Goal: Navigation & Orientation: Find specific page/section

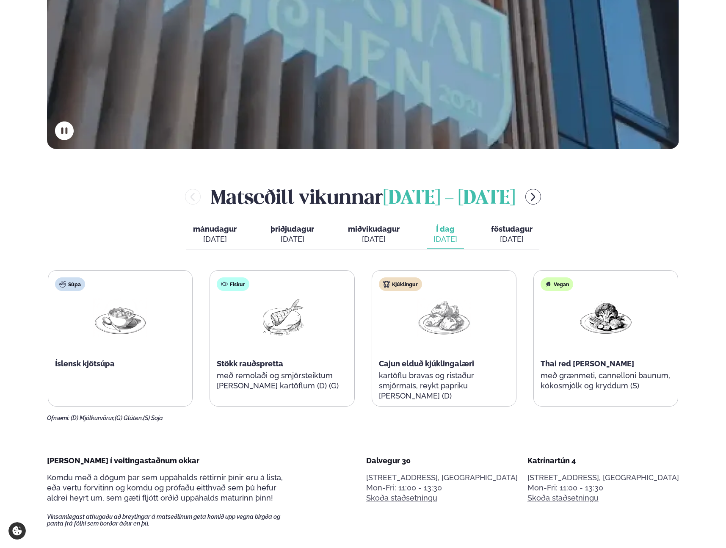
scroll to position [447, 0]
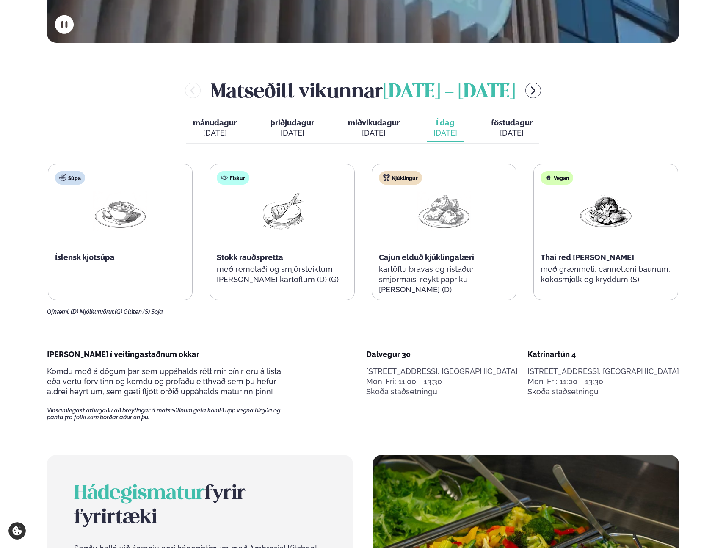
click at [508, 128] on div "[DATE]" at bounding box center [511, 133] width 41 height 10
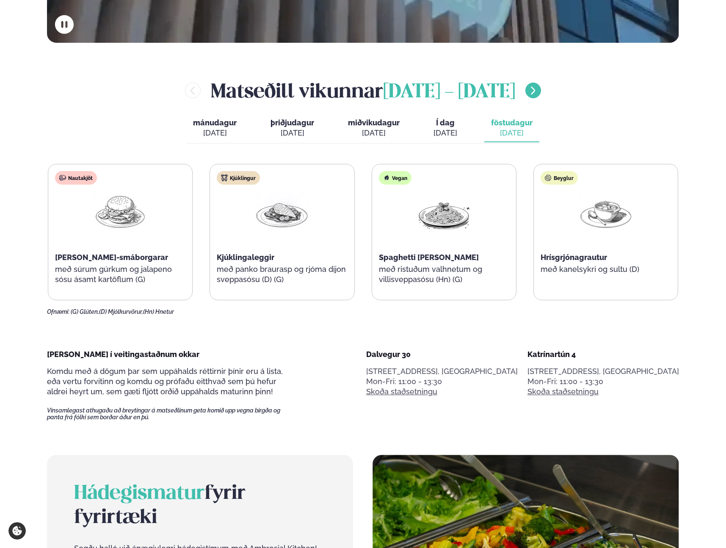
click at [528, 91] on icon "menu-btn-right" at bounding box center [533, 90] width 10 height 10
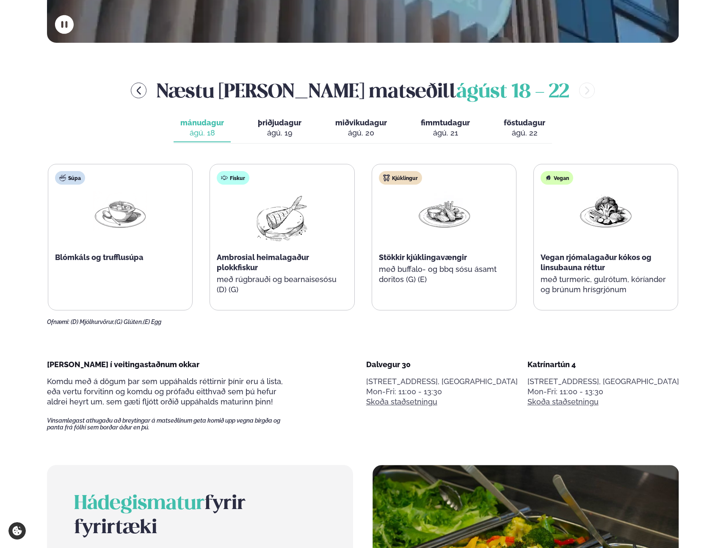
click at [205, 125] on span "mánudagur" at bounding box center [202, 122] width 44 height 9
click at [275, 129] on div "ágú. 19" at bounding box center [280, 133] width 44 height 10
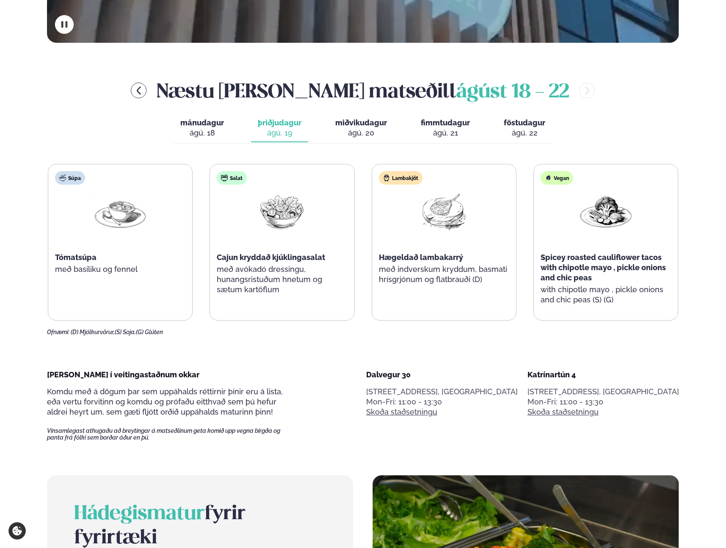
click at [354, 130] on div "ágú. 20" at bounding box center [361, 133] width 52 height 10
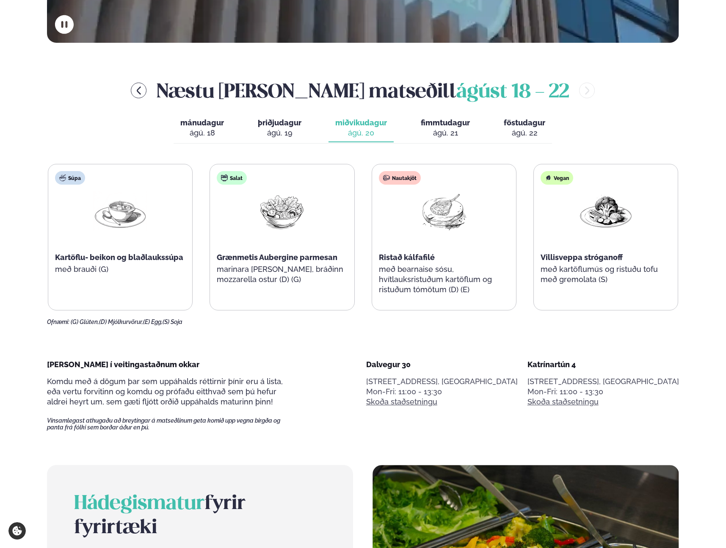
click at [435, 124] on span "fimmtudagur" at bounding box center [445, 122] width 49 height 9
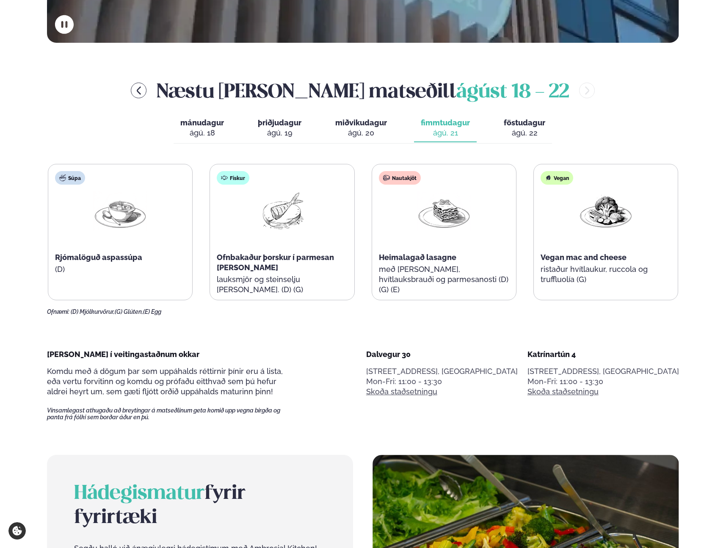
click at [498, 131] on button "föstudagur fös. [DATE]" at bounding box center [524, 128] width 55 height 28
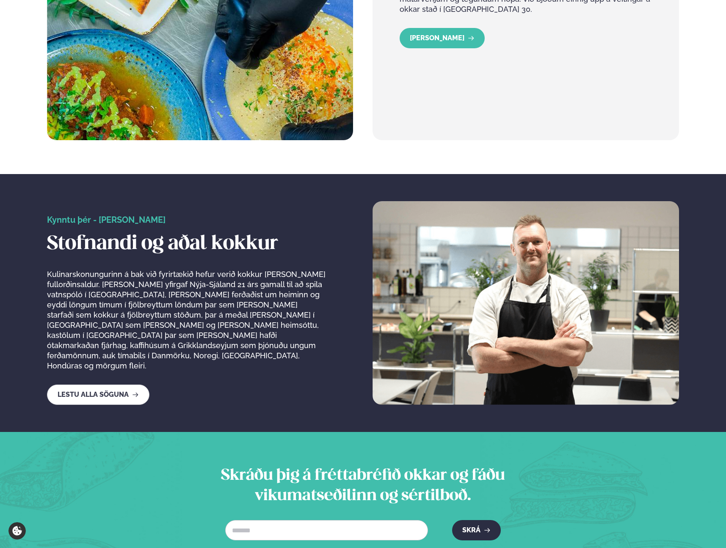
scroll to position [1390, 0]
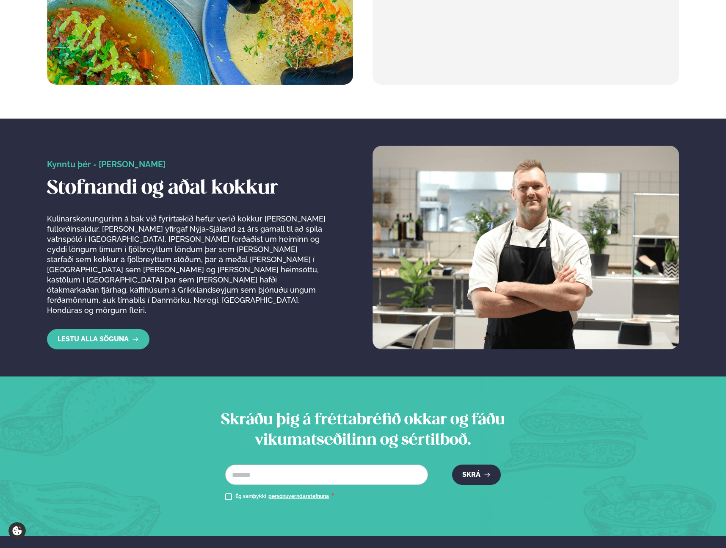
click at [124, 329] on link "Lestu alla söguna" at bounding box center [98, 339] width 102 height 20
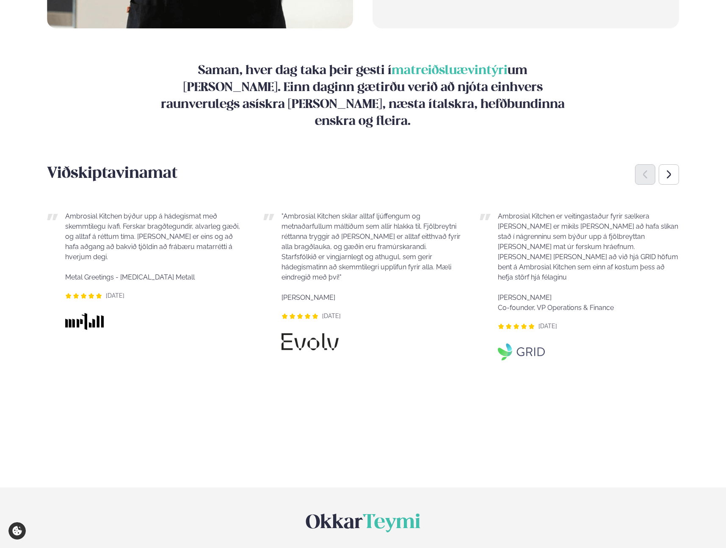
scroll to position [1147, 0]
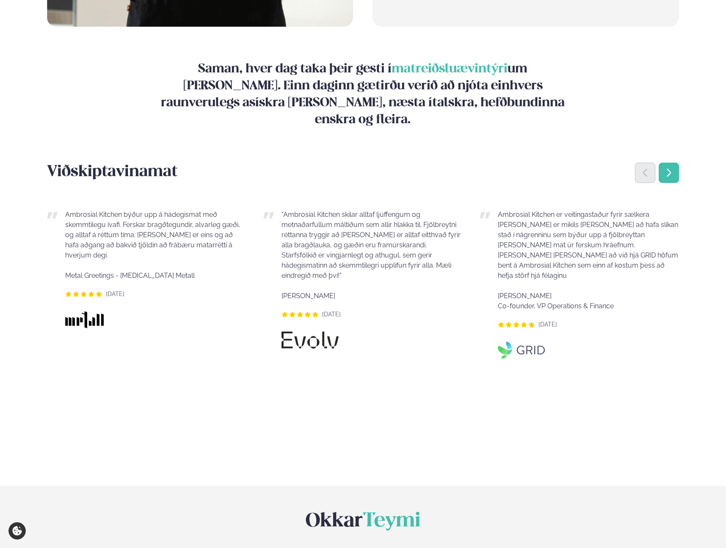
click at [667, 168] on icon "Next slide" at bounding box center [669, 173] width 10 height 10
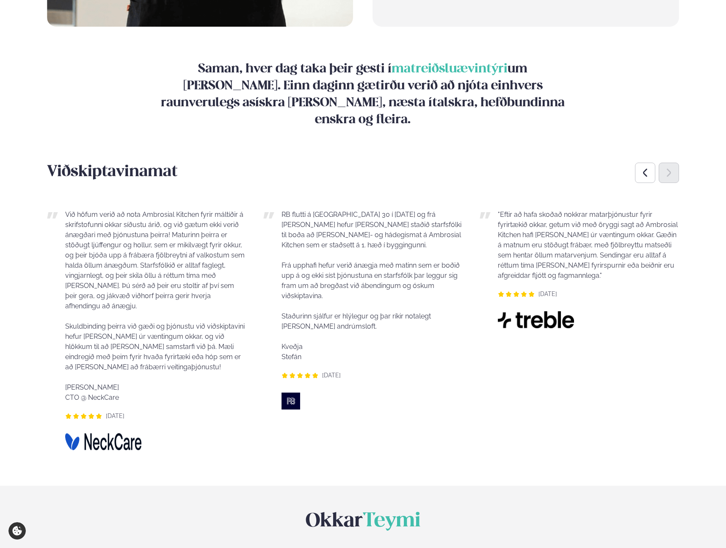
click at [667, 168] on icon "Next slide" at bounding box center [669, 173] width 10 height 10
click at [636, 163] on div "Previous slide" at bounding box center [645, 173] width 20 height 20
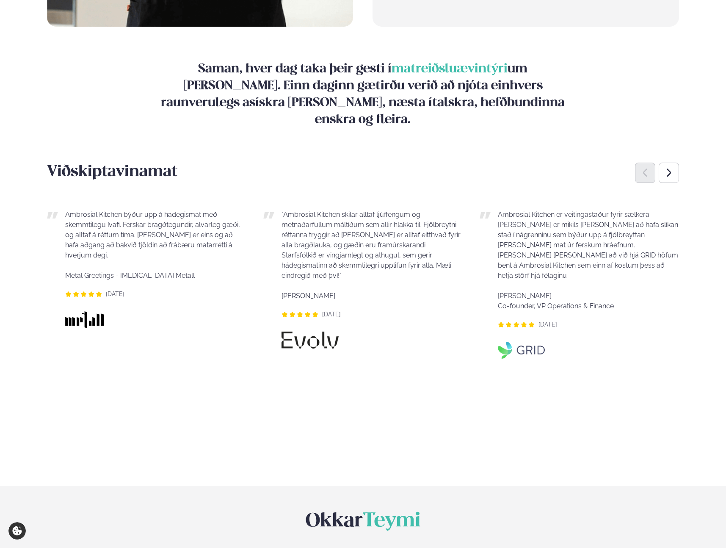
click at [637, 163] on div "Previous slide" at bounding box center [645, 173] width 20 height 20
click at [640, 168] on icon "Previous slide" at bounding box center [645, 173] width 10 height 10
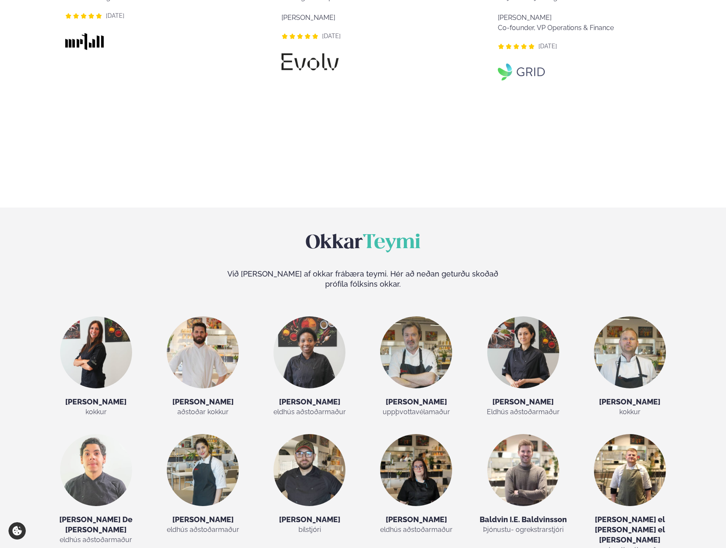
scroll to position [1592, 0]
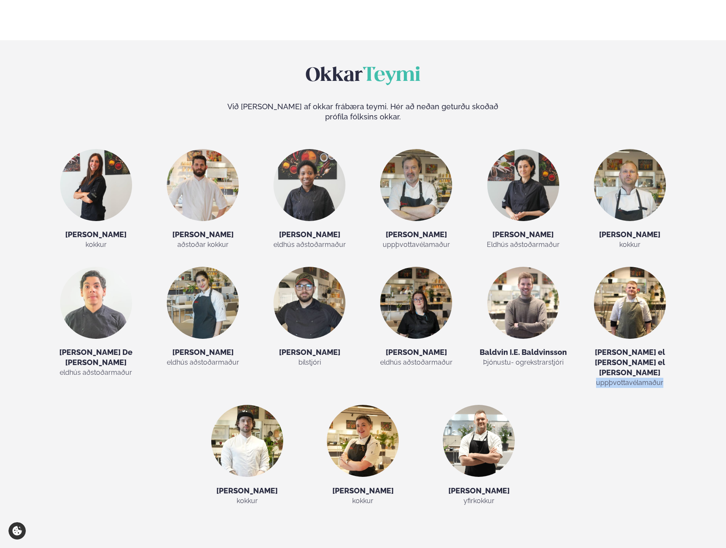
drag, startPoint x: 596, startPoint y: 274, endPoint x: 664, endPoint y: 275, distance: 67.7
click at [664, 377] on p "uppþvottavélamaður" at bounding box center [629, 382] width 91 height 10
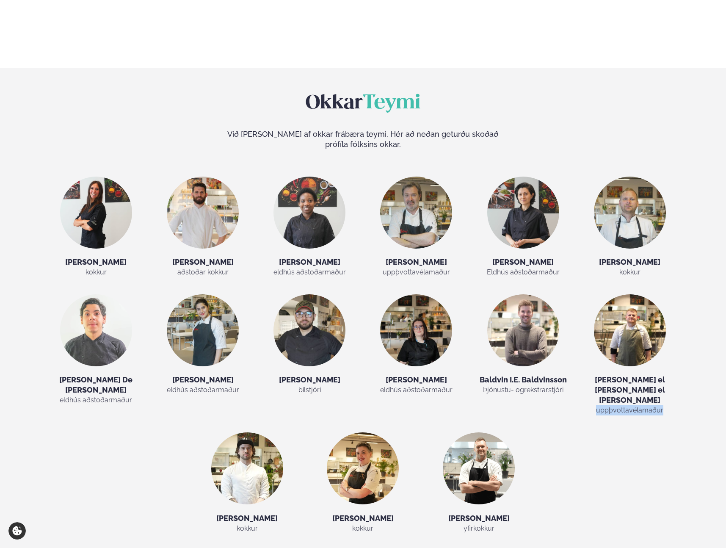
scroll to position [1550, 0]
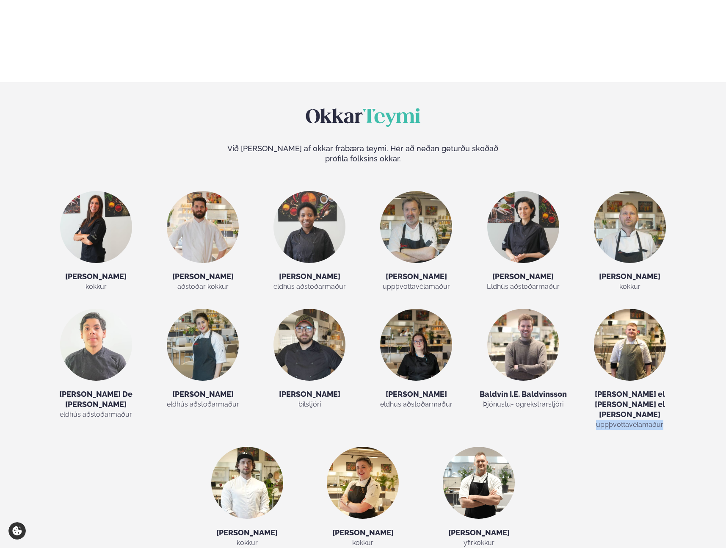
click at [618, 309] on img at bounding box center [630, 345] width 72 height 72
click at [601, 309] on img at bounding box center [630, 345] width 72 height 72
click at [614, 389] on h5 "[PERSON_NAME] el [PERSON_NAME] el [PERSON_NAME]" at bounding box center [629, 404] width 91 height 30
click at [637, 309] on img at bounding box center [630, 345] width 72 height 72
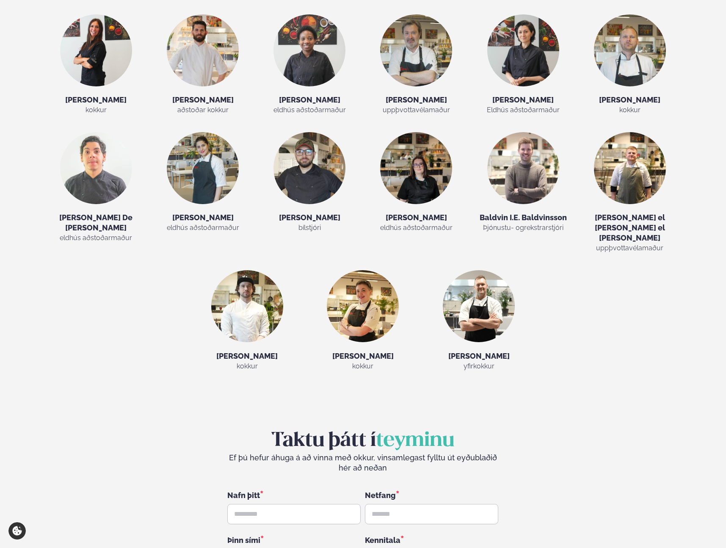
scroll to position [1722, 0]
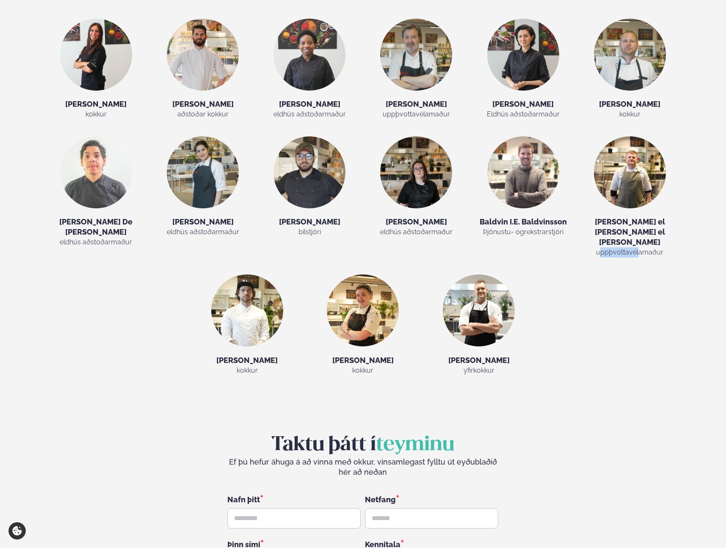
drag, startPoint x: 600, startPoint y: 145, endPoint x: 638, endPoint y: 143, distance: 38.1
click at [638, 248] on span "uppþvottavélamaður" at bounding box center [629, 252] width 67 height 8
